Goal: Find specific page/section: Find specific page/section

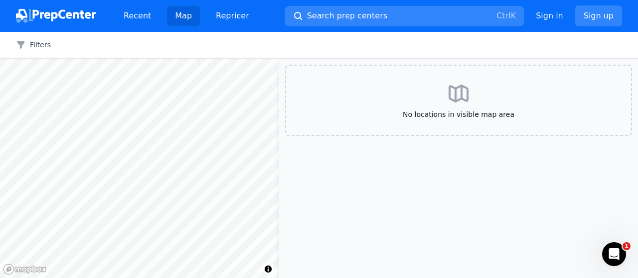
click at [411, 87] on div "No locations in visible map area" at bounding box center [458, 101] width 347 height 72
click at [453, 157] on aside "No locations in visible map area" at bounding box center [458, 169] width 359 height 220
click at [140, 13] on link "Recent" at bounding box center [137, 16] width 43 height 20
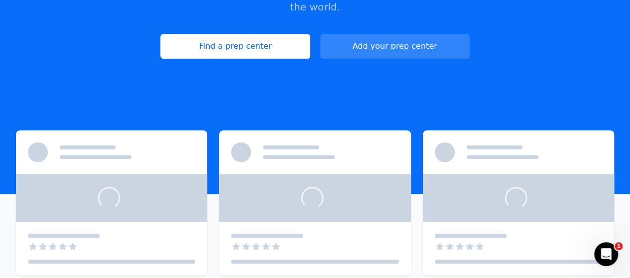
scroll to position [196, 0]
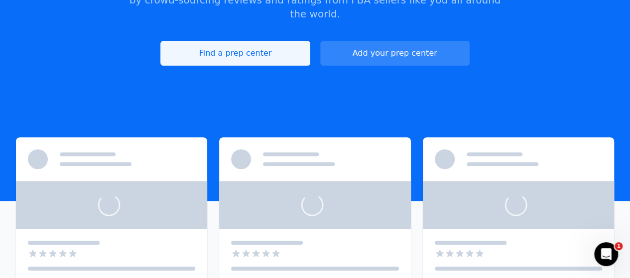
click at [259, 45] on link "Find a prep center" at bounding box center [234, 53] width 149 height 25
